Goal: Find specific page/section: Find specific page/section

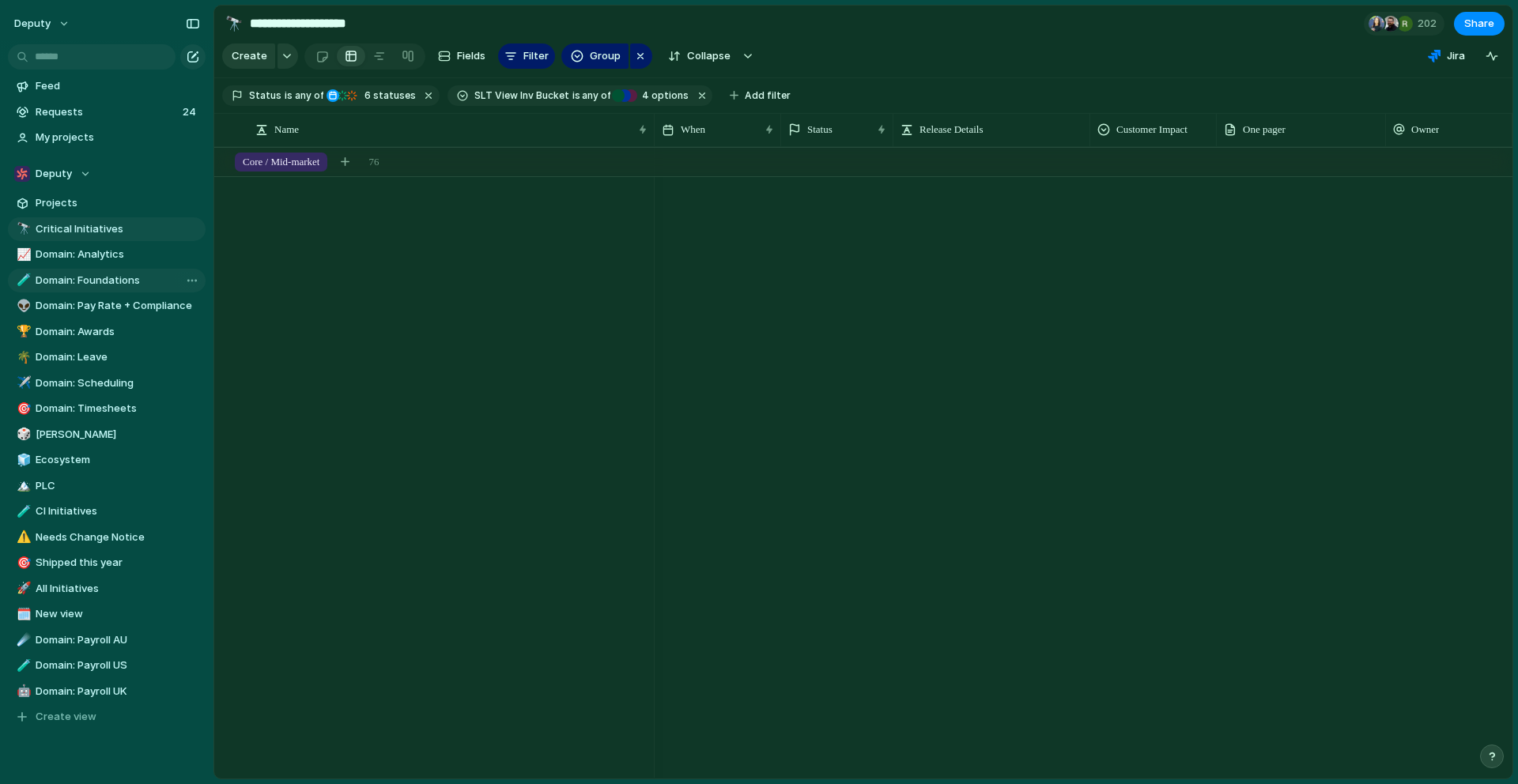
scroll to position [0, 1]
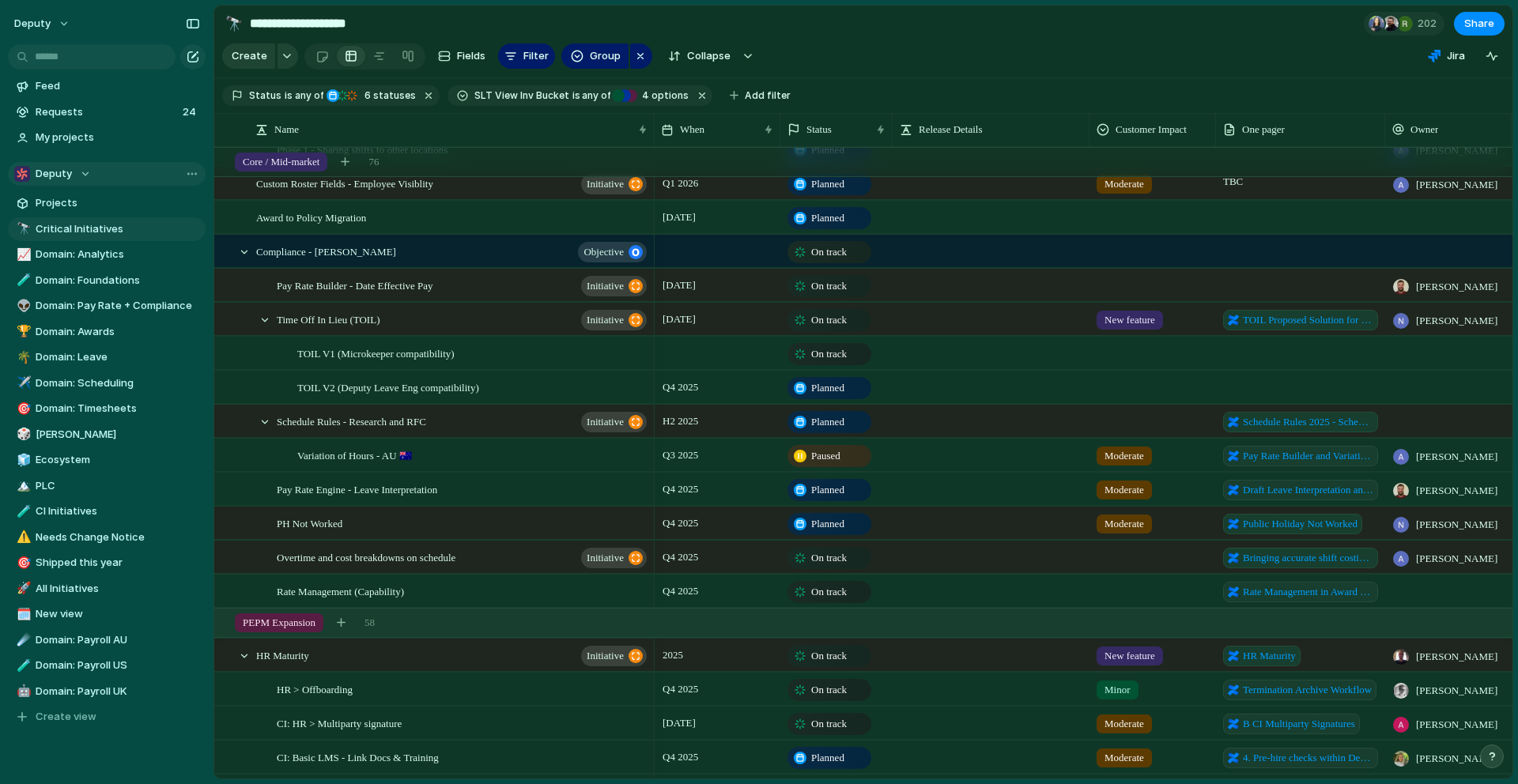
click at [61, 172] on span "Deputy" at bounding box center [53, 173] width 36 height 16
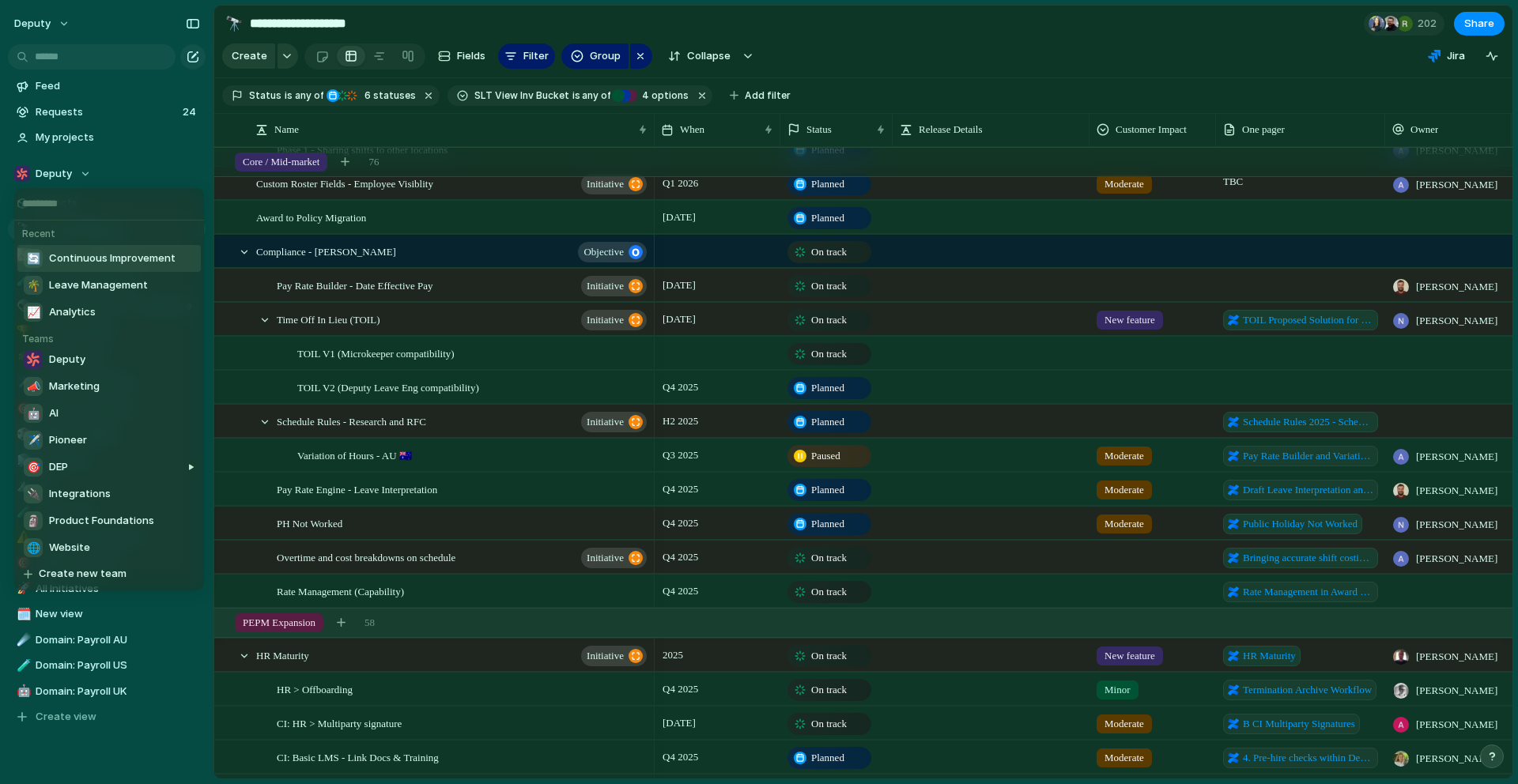
click at [102, 257] on span "Continuous Improvement" at bounding box center [112, 259] width 126 height 16
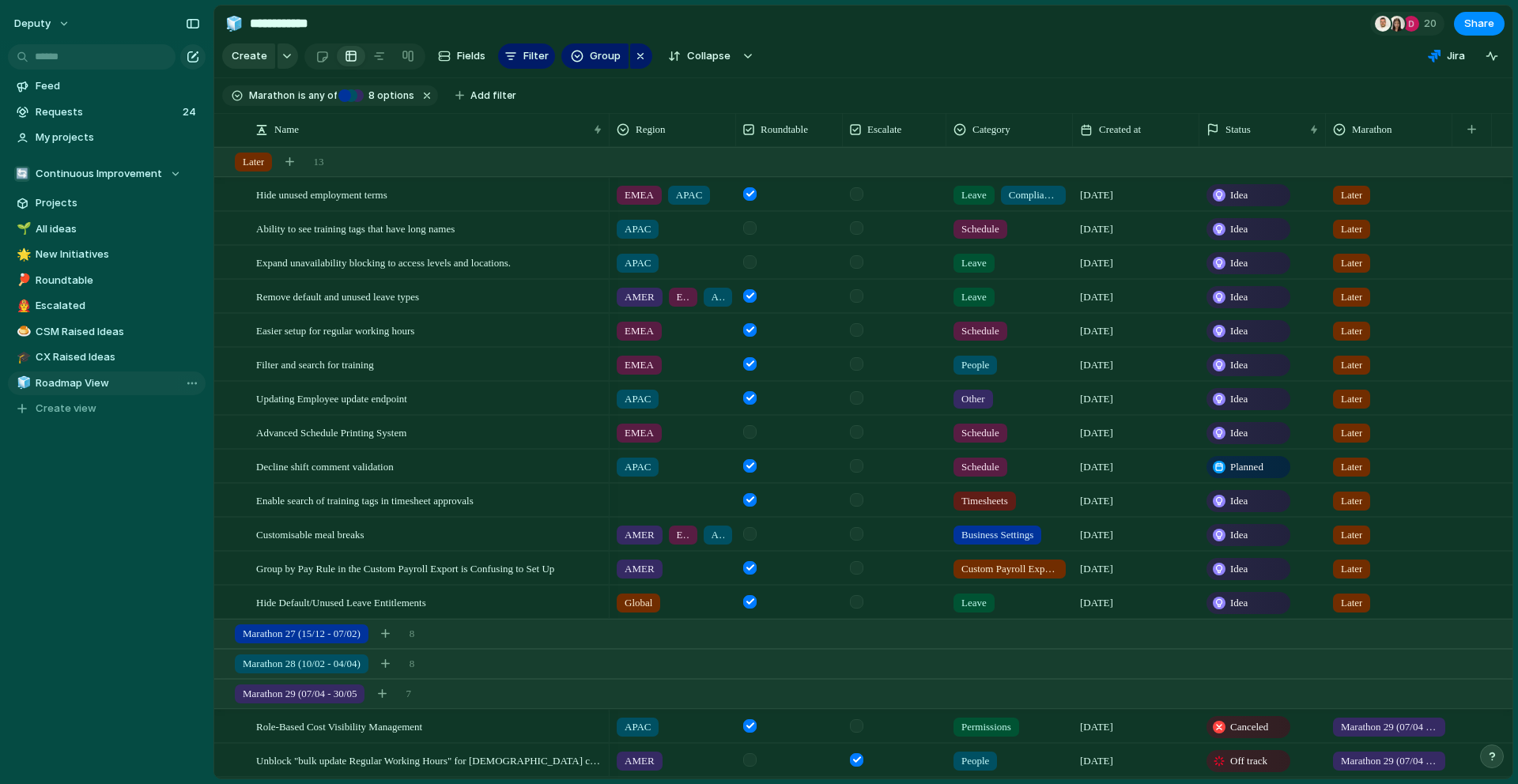
click at [74, 387] on span "Roadmap View" at bounding box center [118, 383] width 165 height 16
click at [227, 166] on div at bounding box center [224, 162] width 15 height 15
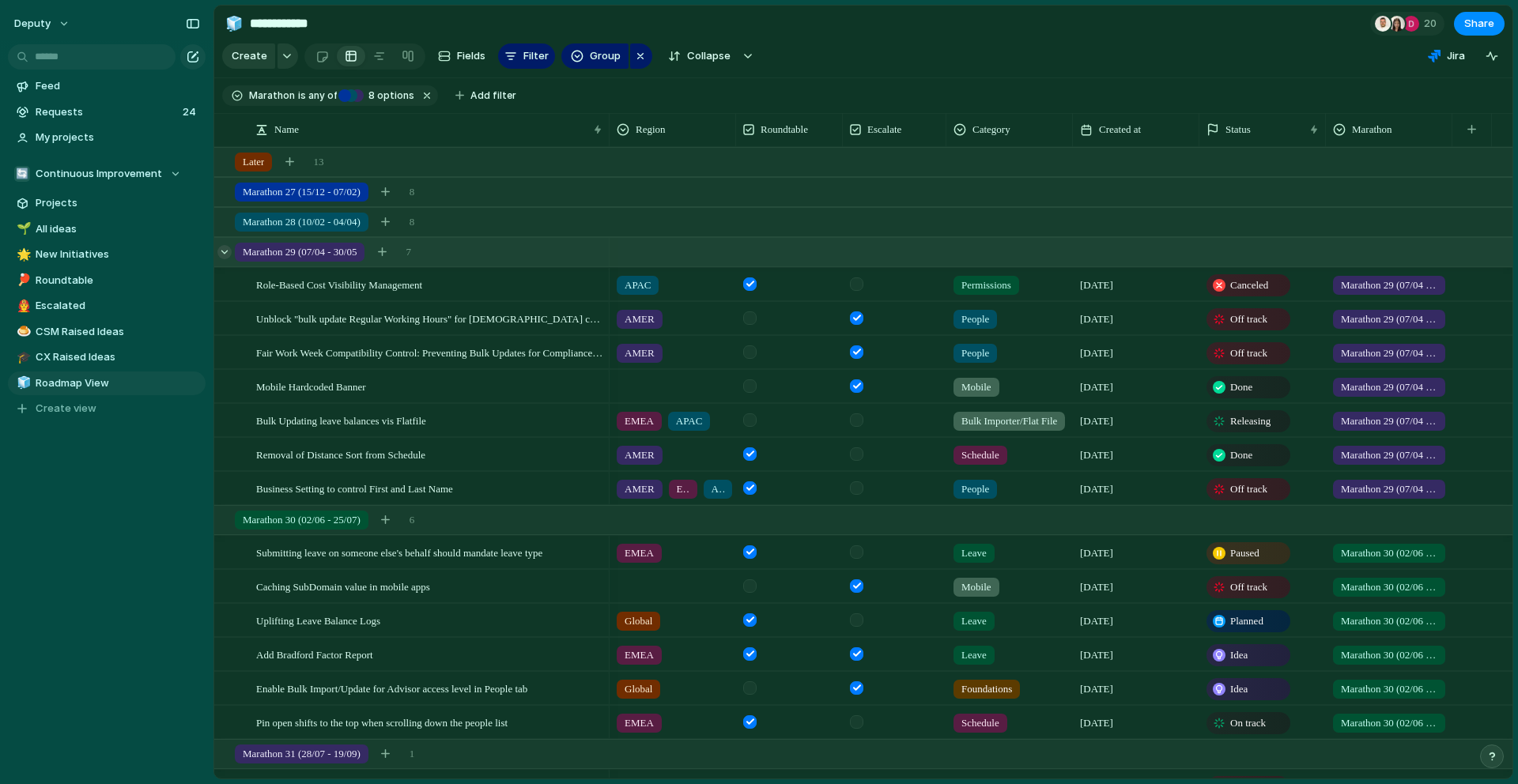
click at [226, 254] on div at bounding box center [224, 252] width 15 height 15
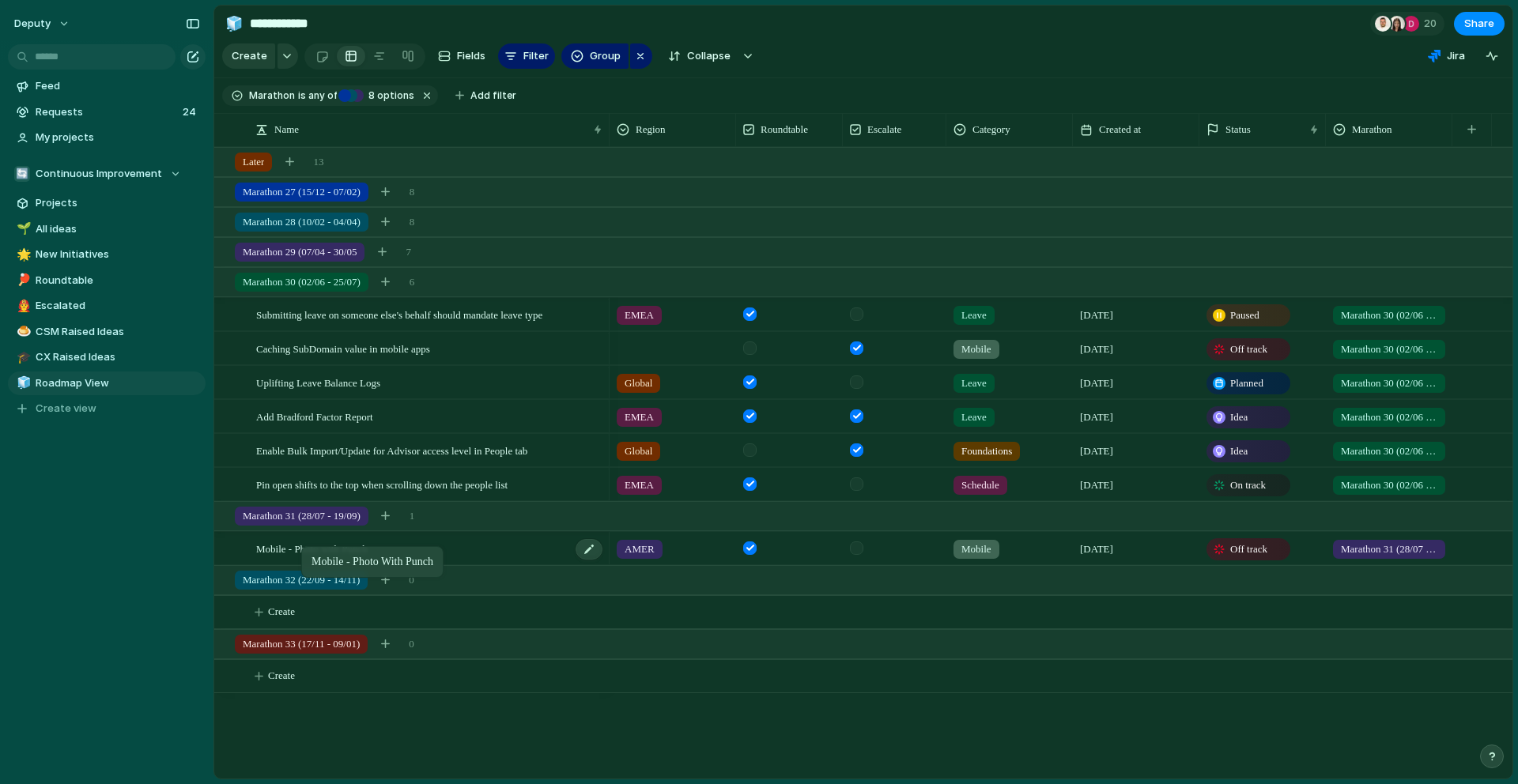
drag, startPoint x: 412, startPoint y: 546, endPoint x: 309, endPoint y: 551, distance: 103.1
